Goal: Communication & Community: Participate in discussion

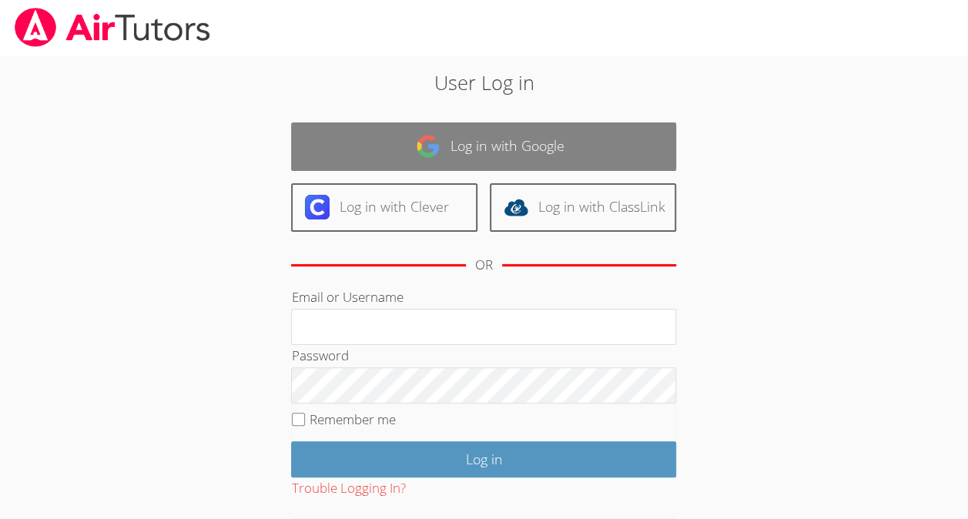
click at [448, 160] on link "Log in with Google" at bounding box center [483, 146] width 385 height 49
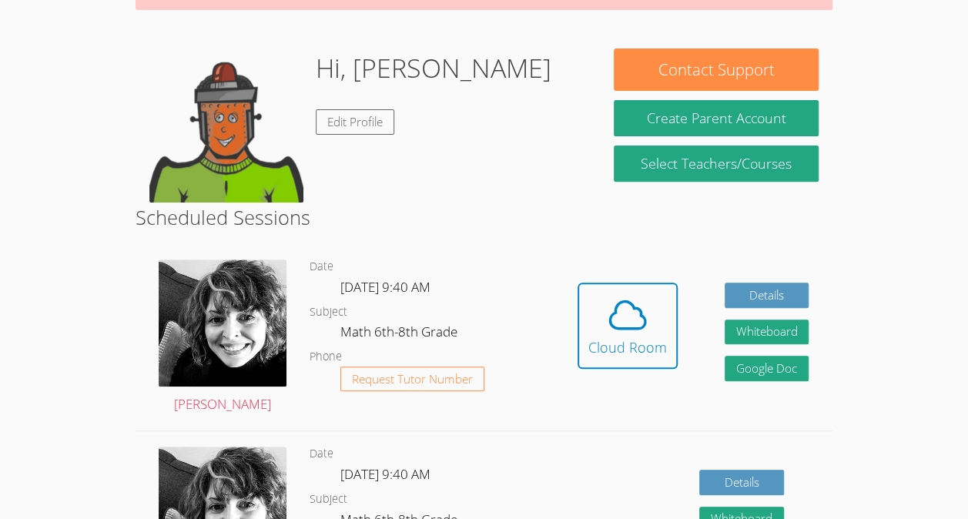
scroll to position [203, 0]
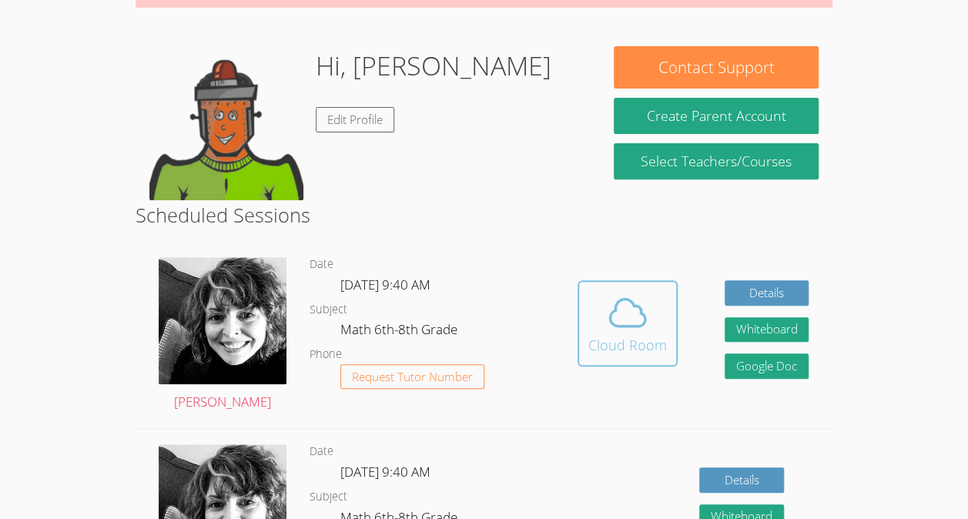
click at [612, 322] on icon at bounding box center [627, 313] width 35 height 27
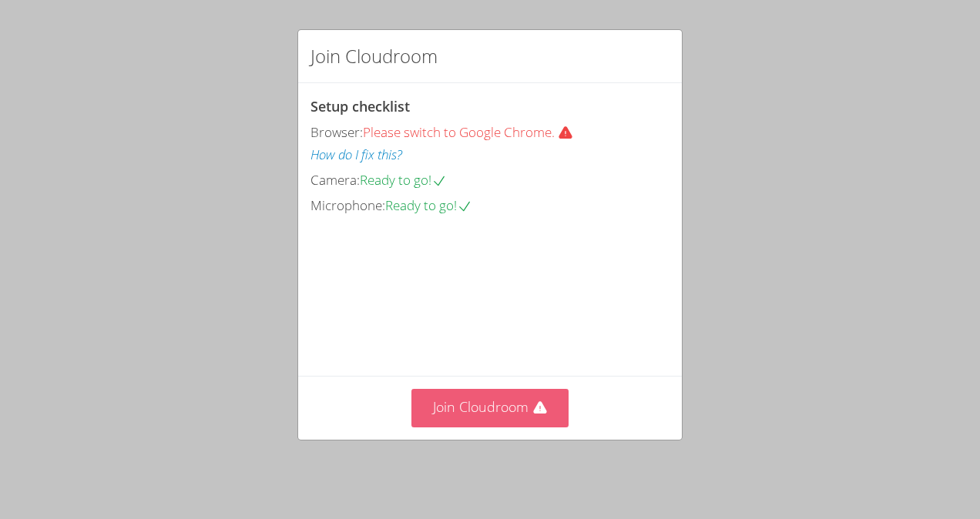
click at [475, 416] on button "Join Cloudroom" at bounding box center [490, 408] width 158 height 38
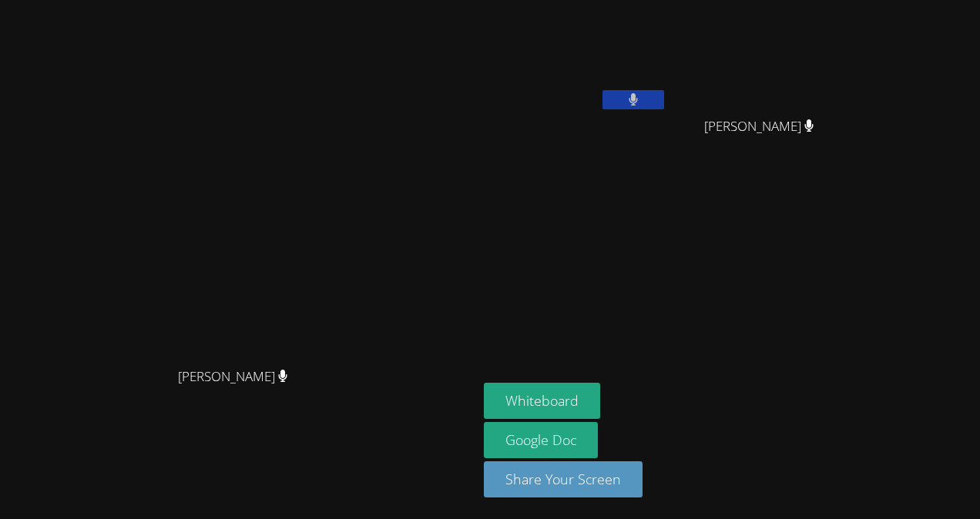
click at [639, 93] on icon at bounding box center [634, 99] width 10 height 13
click at [664, 101] on button at bounding box center [633, 99] width 62 height 19
click at [664, 91] on button at bounding box center [633, 99] width 62 height 19
click at [600, 408] on button "Whiteboard" at bounding box center [542, 401] width 116 height 36
click at [664, 96] on button at bounding box center [633, 99] width 62 height 19
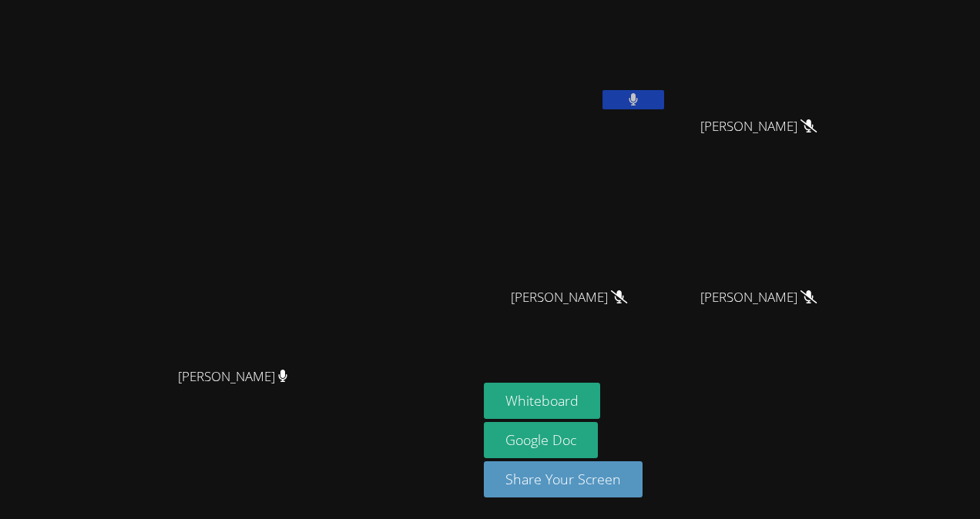
click at [638, 97] on icon at bounding box center [633, 99] width 9 height 13
click at [664, 102] on button at bounding box center [633, 99] width 62 height 19
click at [664, 107] on button at bounding box center [633, 99] width 62 height 19
click at [664, 102] on button at bounding box center [633, 99] width 62 height 19
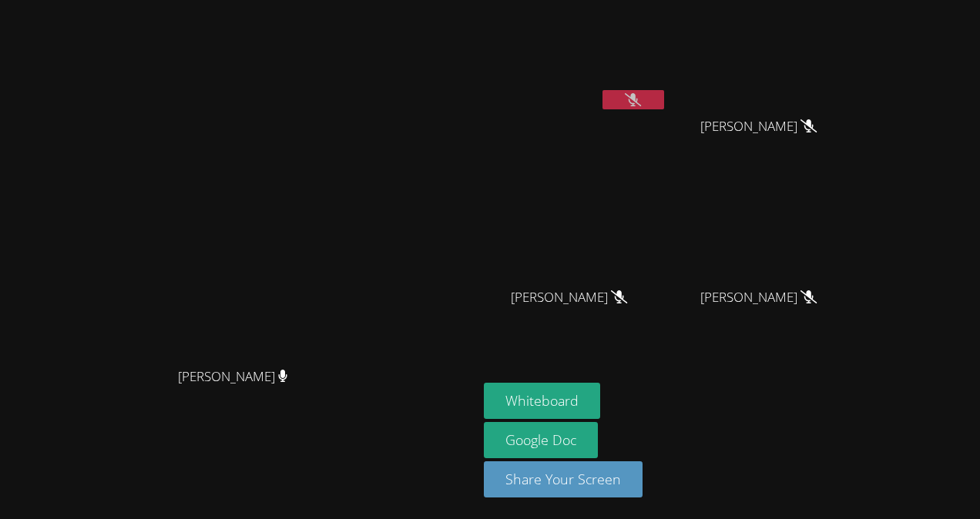
click at [641, 99] on icon at bounding box center [633, 99] width 16 height 13
click at [639, 99] on icon at bounding box center [634, 99] width 10 height 13
click at [664, 103] on button at bounding box center [633, 99] width 62 height 19
click at [664, 92] on button at bounding box center [633, 99] width 62 height 19
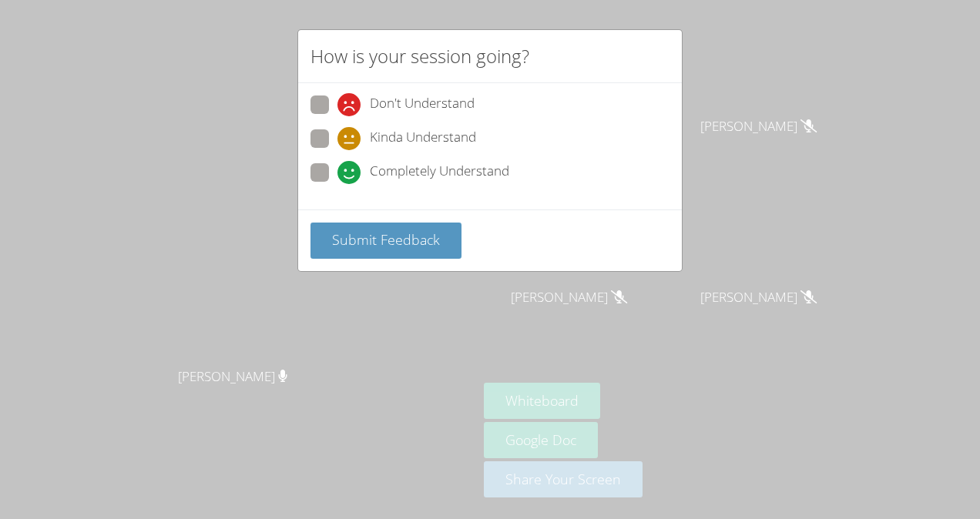
click at [391, 140] on span "Kinda Understand" at bounding box center [423, 138] width 106 height 23
click at [350, 140] on input "Kinda Understand" at bounding box center [343, 135] width 13 height 13
radio input "true"
click at [391, 230] on span "Submit Feedback" at bounding box center [386, 239] width 108 height 18
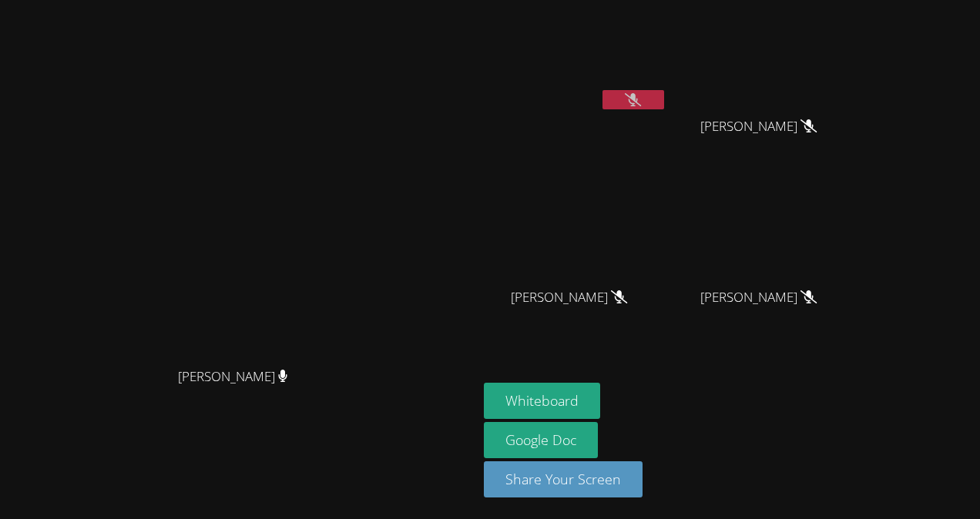
click at [664, 92] on button at bounding box center [633, 99] width 62 height 19
click at [638, 98] on icon at bounding box center [633, 99] width 9 height 13
click at [664, 96] on button at bounding box center [633, 99] width 62 height 19
click at [664, 105] on button at bounding box center [633, 99] width 62 height 19
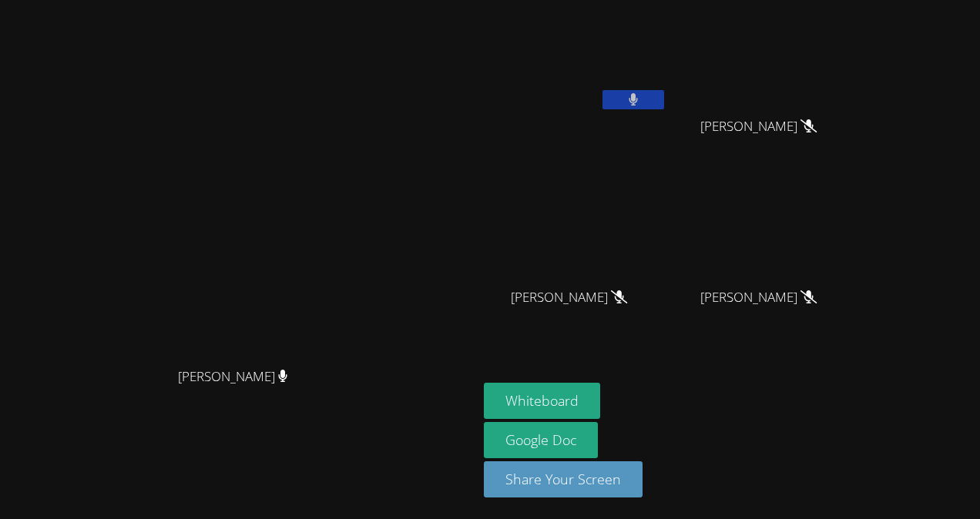
click at [639, 105] on icon at bounding box center [634, 99] width 10 height 13
click at [667, 86] on video at bounding box center [575, 57] width 183 height 103
click at [664, 96] on button at bounding box center [633, 99] width 62 height 19
click at [638, 94] on icon at bounding box center [633, 99] width 9 height 13
click at [664, 100] on button at bounding box center [633, 99] width 62 height 19
